Goal: Task Accomplishment & Management: Manage account settings

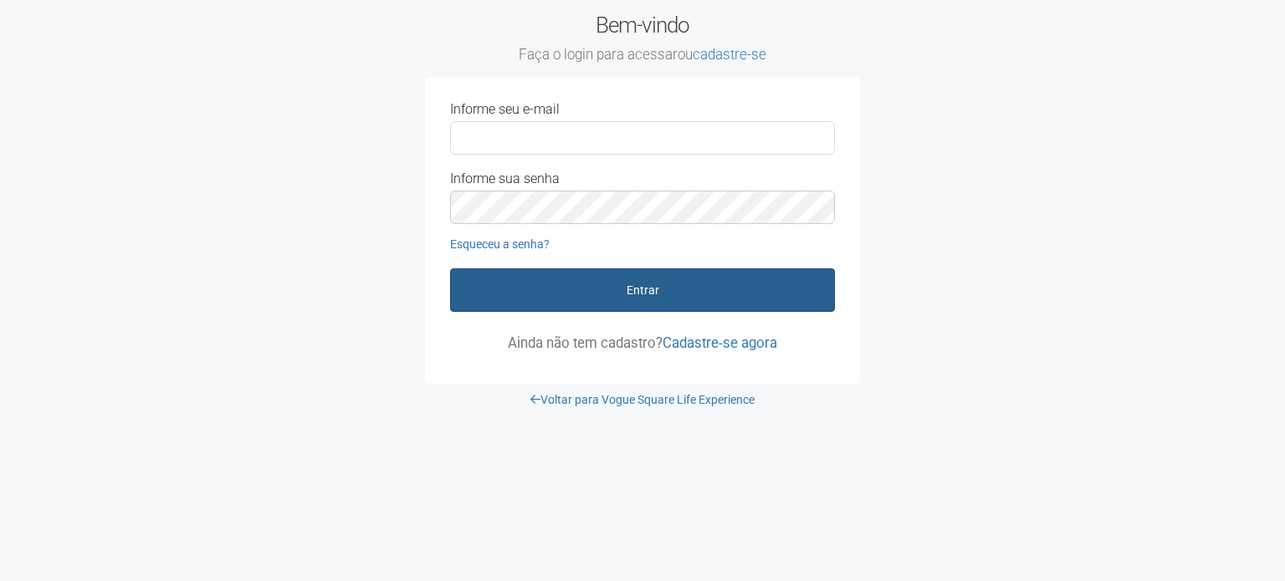
type input "**********"
click at [633, 289] on button "Entrar" at bounding box center [642, 291] width 385 height 44
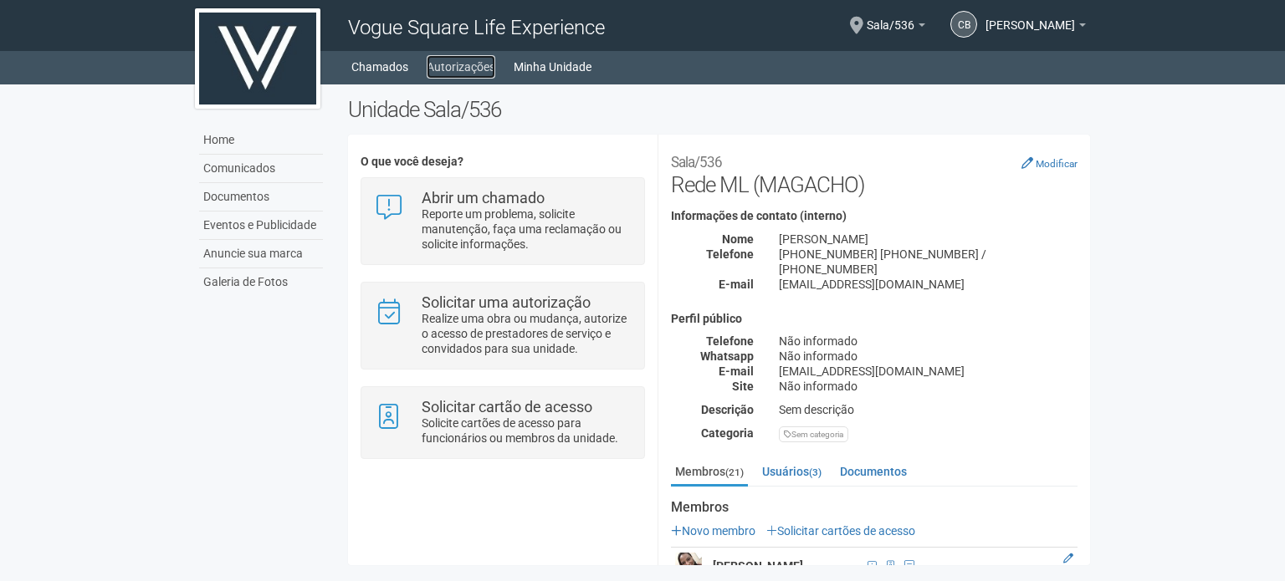
click at [460, 69] on link "Autorizações" at bounding box center [461, 66] width 69 height 23
